Goal: Task Accomplishment & Management: Manage account settings

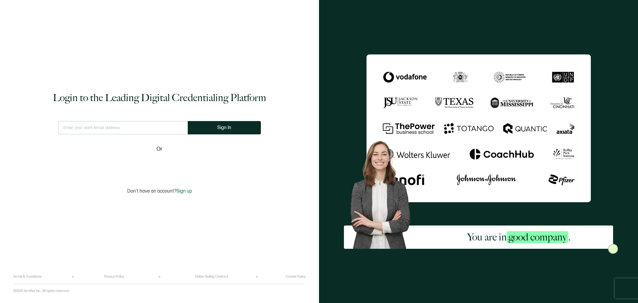
click at [128, 124] on input "text" at bounding box center [123, 127] width 130 height 13
click at [113, 130] on input "text" at bounding box center [123, 127] width 135 height 13
type input "[DOMAIN_NAME][EMAIL_ADDRESS][DOMAIN_NAME]"
click at [236, 131] on button "Sign In" at bounding box center [224, 127] width 73 height 13
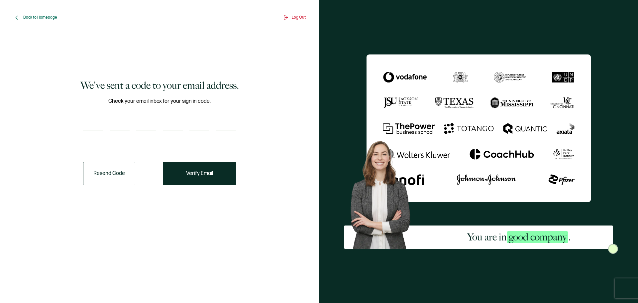
click at [102, 124] on input "number" at bounding box center [93, 123] width 20 height 13
type input "3"
type input "0"
type input "4"
type input "1"
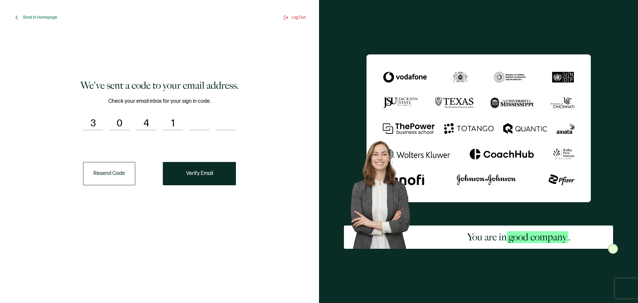
type input "4"
type input "3"
click at [213, 178] on button "Verify Email" at bounding box center [199, 173] width 73 height 23
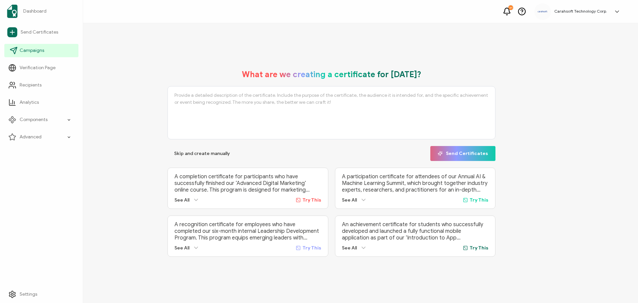
click at [43, 45] on link "Campaigns" at bounding box center [41, 50] width 74 height 13
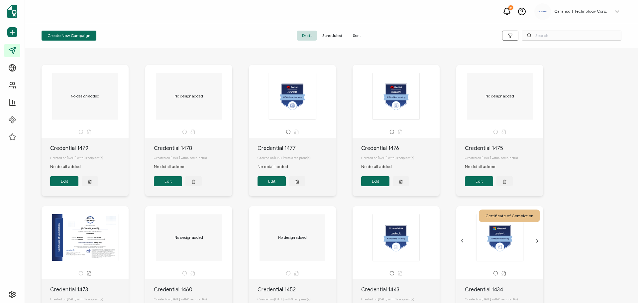
click at [90, 183] on icon "button" at bounding box center [90, 181] width 4 height 5
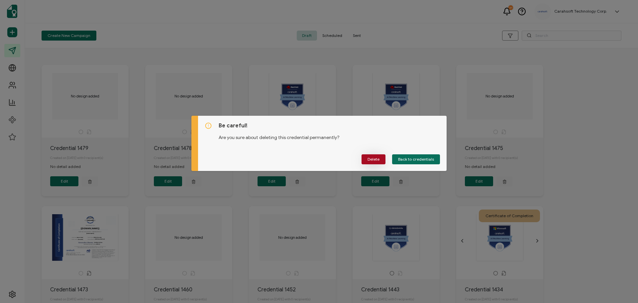
click at [377, 161] on span "Delete" at bounding box center [374, 159] width 12 height 4
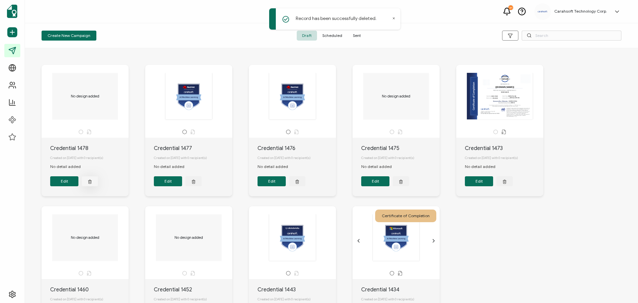
click at [91, 179] on button "button" at bounding box center [90, 181] width 16 height 10
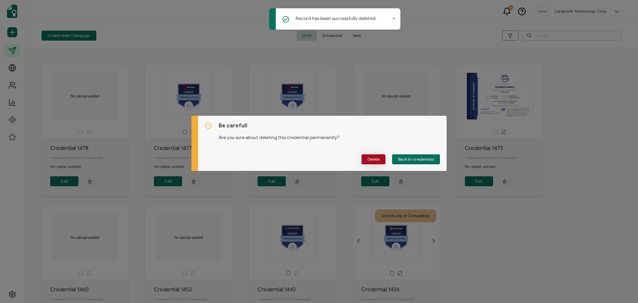
click at [380, 156] on button "Delete" at bounding box center [374, 159] width 24 height 10
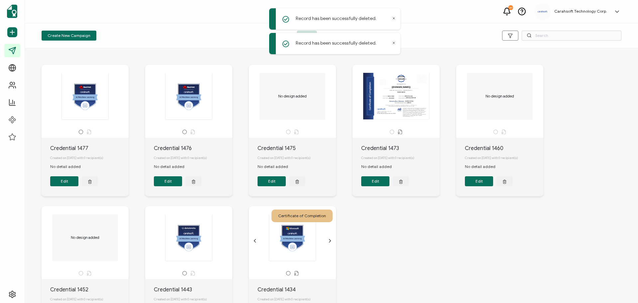
click at [92, 182] on icon "button" at bounding box center [90, 181] width 4 height 5
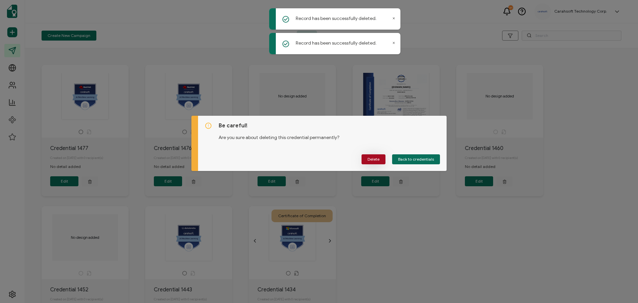
click at [377, 160] on span "Delete" at bounding box center [374, 159] width 12 height 4
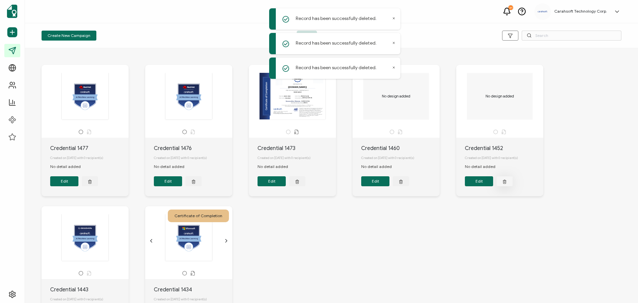
click at [98, 186] on button "button" at bounding box center [90, 181] width 16 height 10
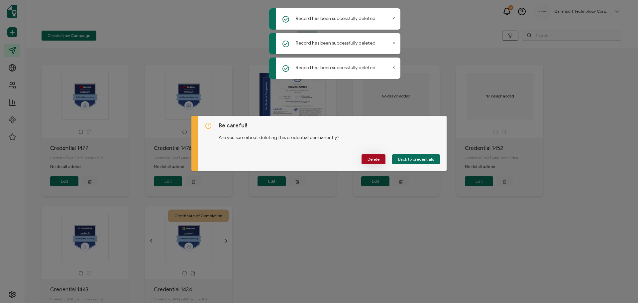
click at [364, 160] on button "Delete" at bounding box center [374, 159] width 24 height 10
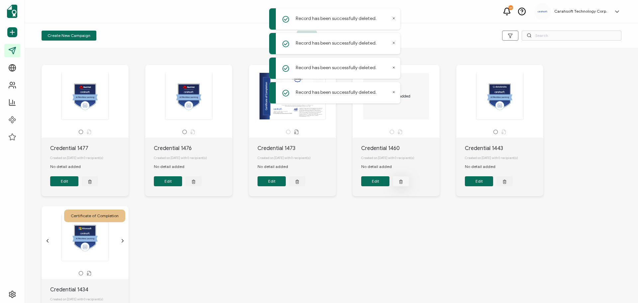
click at [98, 180] on button "button" at bounding box center [90, 181] width 16 height 10
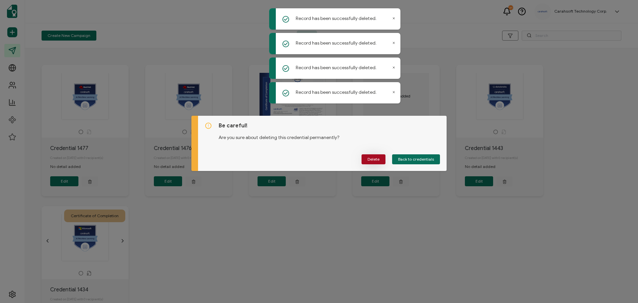
click at [378, 156] on button "Delete" at bounding box center [374, 159] width 24 height 10
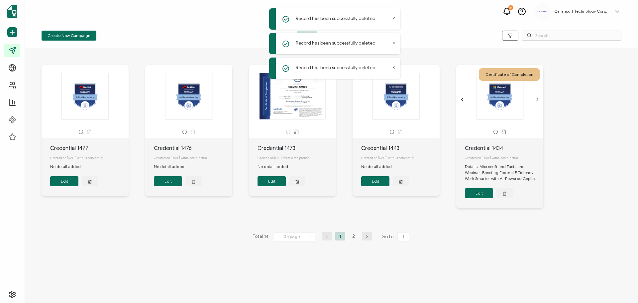
click at [365, 238] on icon "button" at bounding box center [367, 236] width 10 height 4
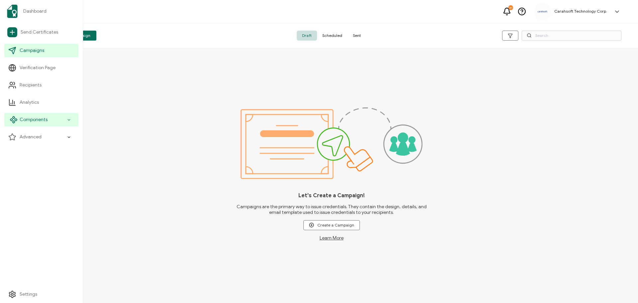
click at [43, 120] on span "Components" at bounding box center [34, 119] width 28 height 7
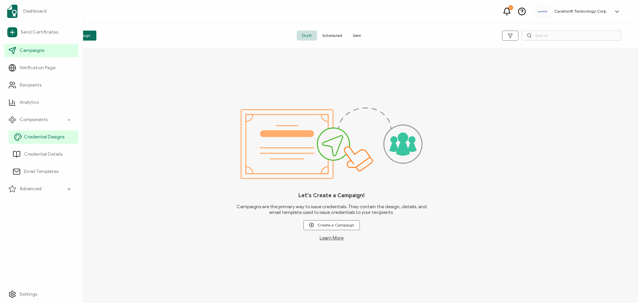
click at [47, 138] on span "Credential Designs" at bounding box center [44, 137] width 41 height 7
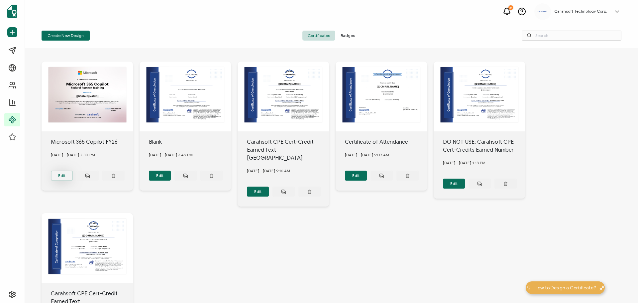
click at [66, 174] on button "Edit" at bounding box center [62, 176] width 22 height 10
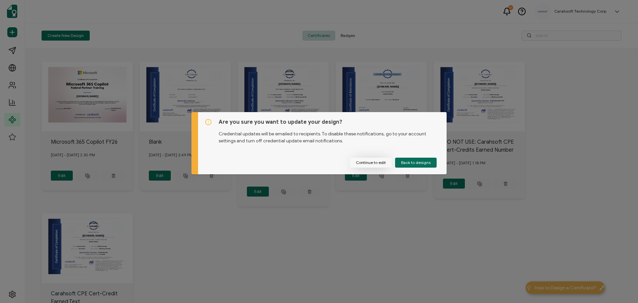
click at [375, 161] on button "Continue to edit" at bounding box center [371, 163] width 42 height 10
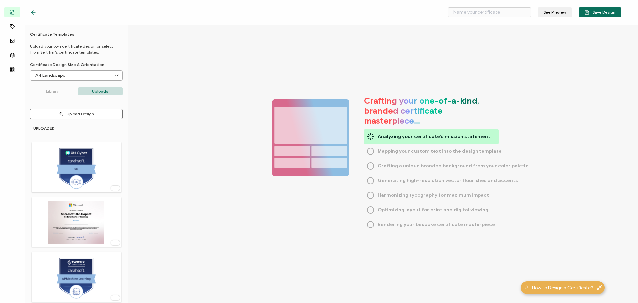
type input "Microsoft 365 Copilot FY26"
